Goal: Task Accomplishment & Management: Manage account settings

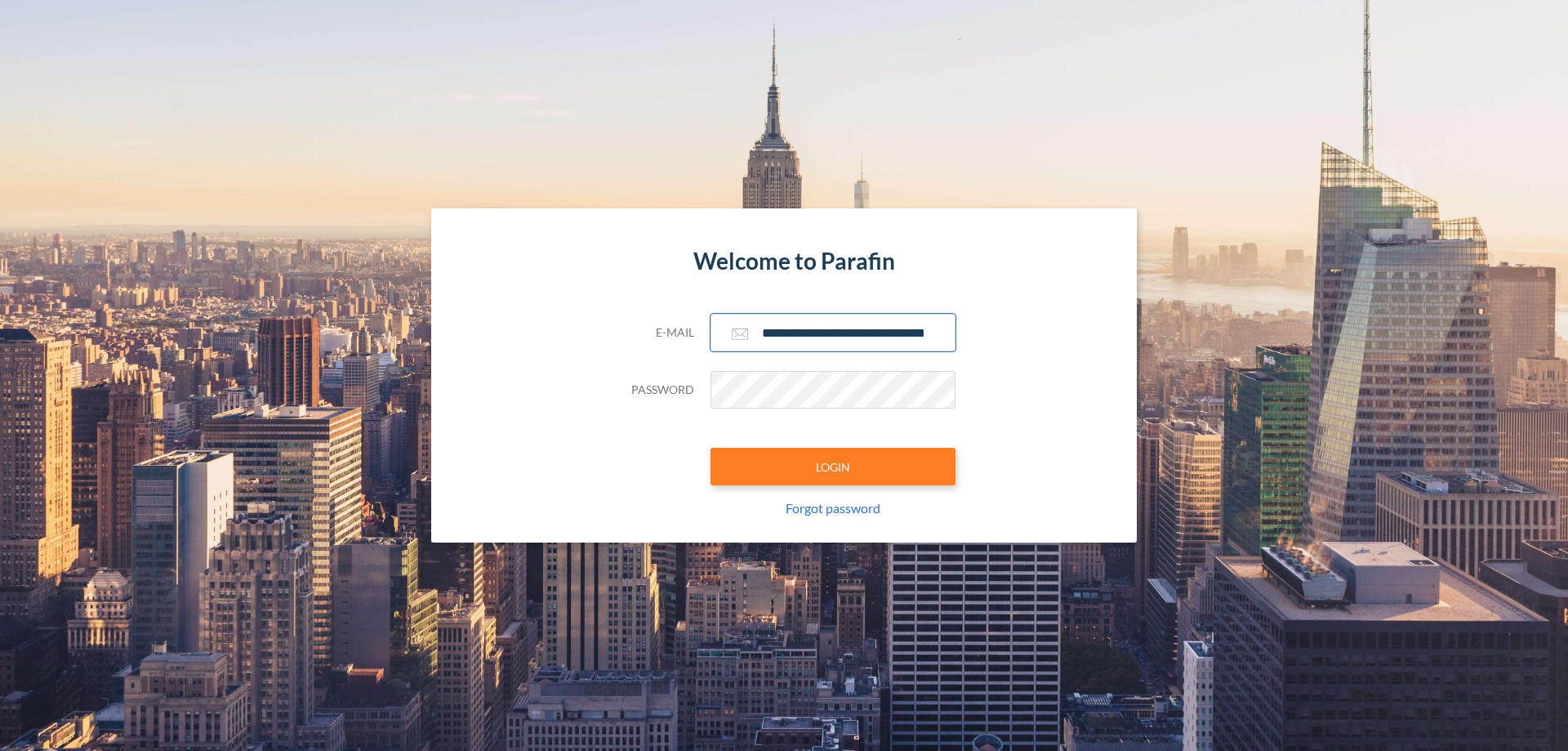
type input "**********"
click at [833, 467] on button "LOGIN" at bounding box center [833, 467] width 245 height 37
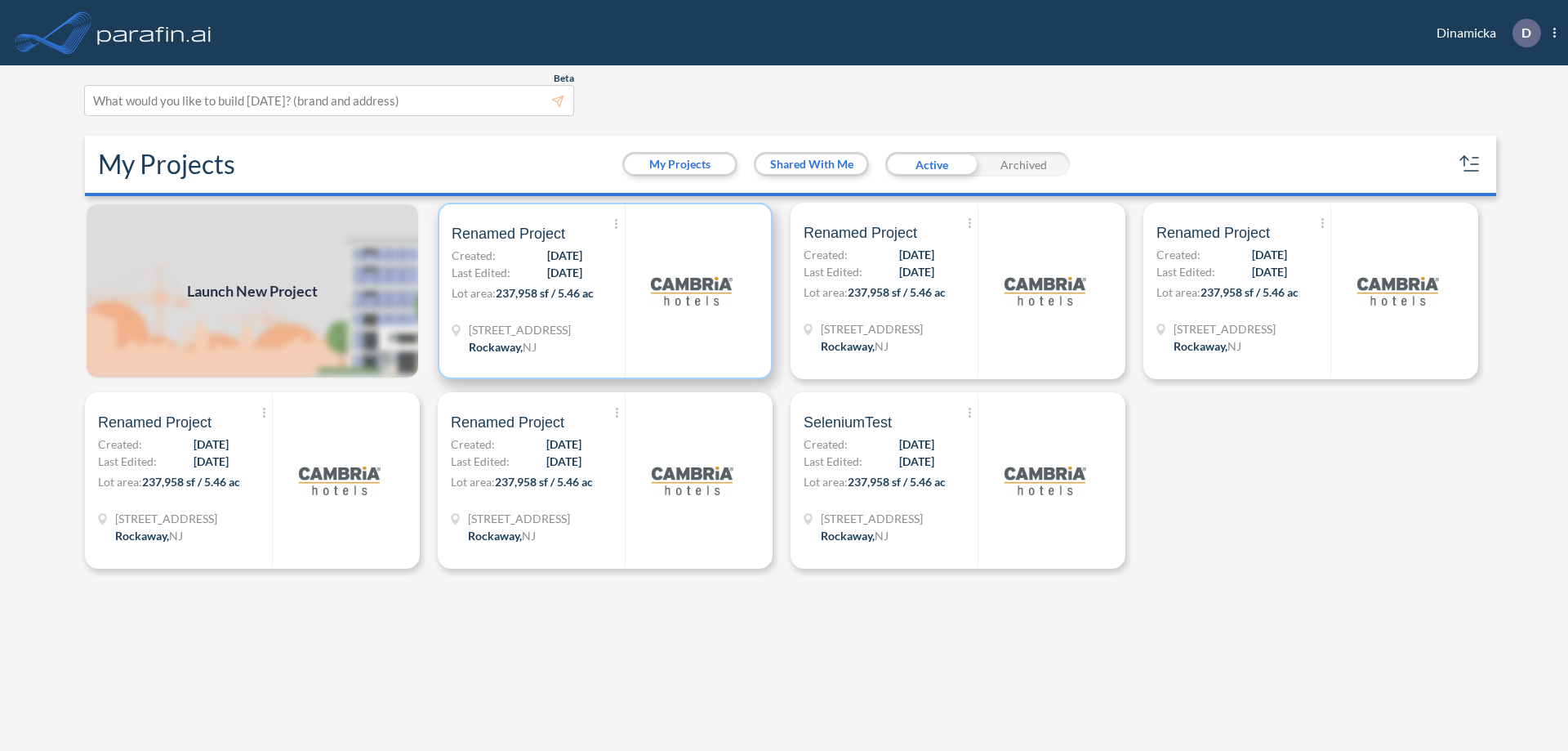
scroll to position [4, 0]
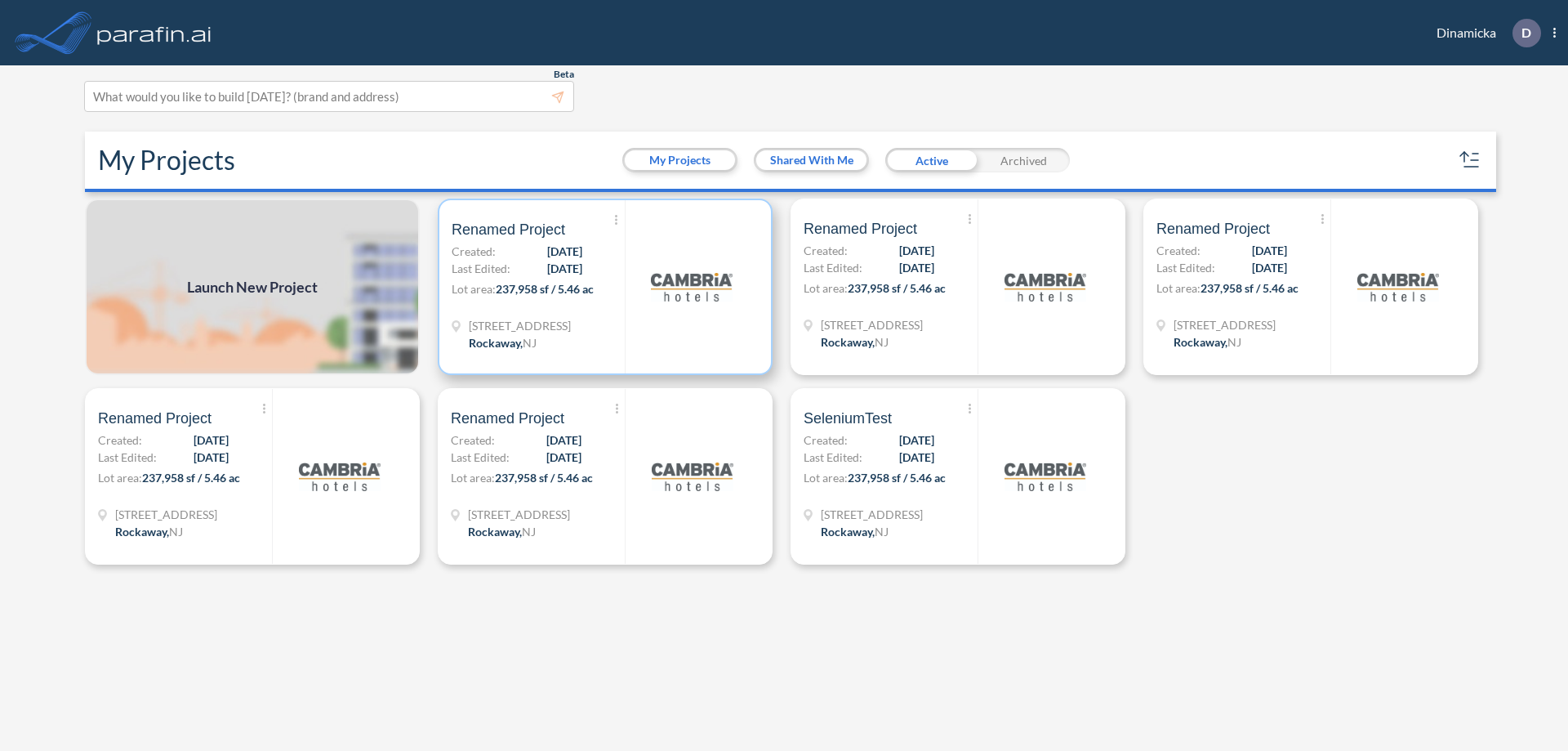
click at [606, 287] on p "Lot area: 237,958 sf / 5.46 ac" at bounding box center [538, 292] width 173 height 24
